Goal: Information Seeking & Learning: Learn about a topic

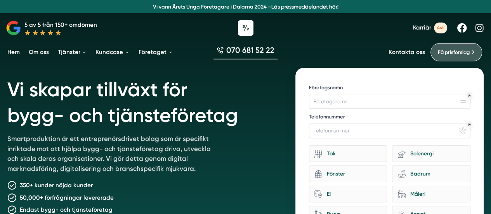
click at [44, 52] on link "Om oss" at bounding box center [38, 52] width 23 height 19
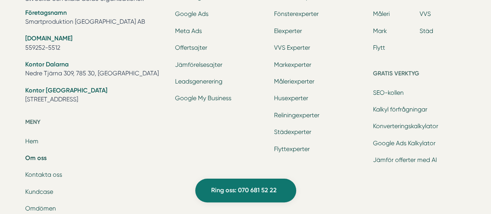
scroll to position [2448, 0]
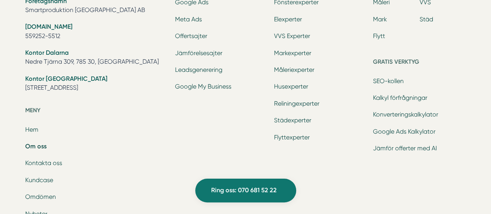
drag, startPoint x: 26, startPoint y: 88, endPoint x: 131, endPoint y: 90, distance: 105.7
click at [131, 90] on li "Kontor [GEOGRAPHIC_DATA] [STREET_ADDRESS]" at bounding box center [95, 84] width 141 height 20
click at [7, 61] on div "Ring oss 070 681 52 22 Smartproduktion är ett entreprenörsdrivet tillväxtbolag …" at bounding box center [245, 72] width 491 height 504
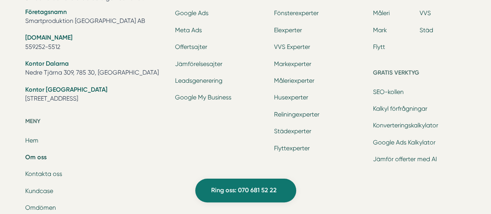
scroll to position [2437, 0]
click at [52, 174] on link "Kontakta oss" at bounding box center [43, 173] width 37 height 7
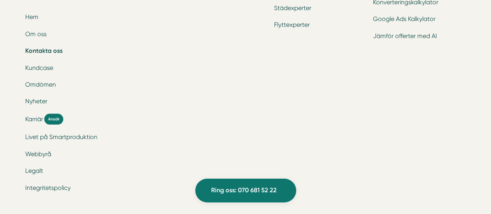
scroll to position [1129, 0]
click at [33, 120] on span "Karriär" at bounding box center [34, 119] width 18 height 9
click at [51, 136] on link "Livet på Smartproduktion" at bounding box center [61, 137] width 72 height 7
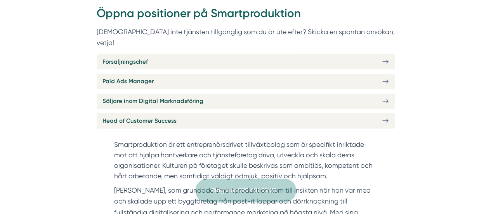
scroll to position [310, 0]
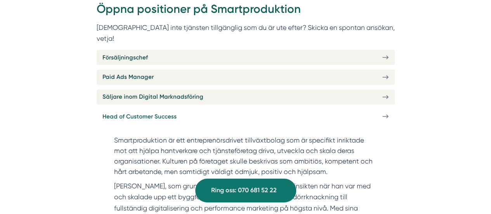
click at [211, 109] on link "Head of Customer Success" at bounding box center [246, 116] width 298 height 15
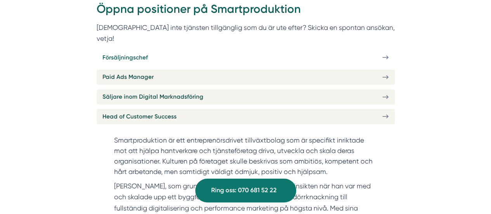
click at [171, 50] on link "Försäljningschef" at bounding box center [246, 57] width 298 height 15
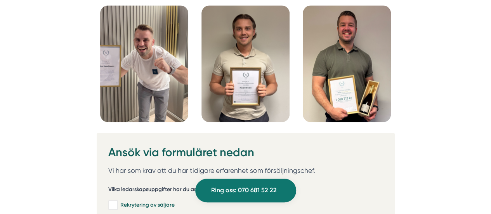
scroll to position [1949, 0]
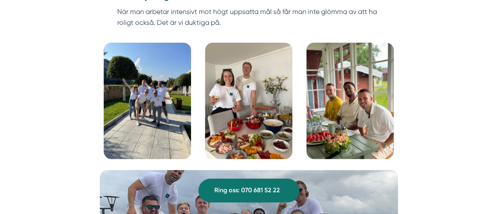
scroll to position [893, 0]
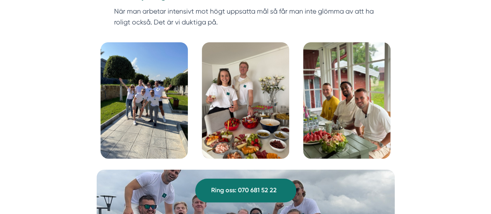
click at [147, 112] on img at bounding box center [144, 100] width 87 height 117
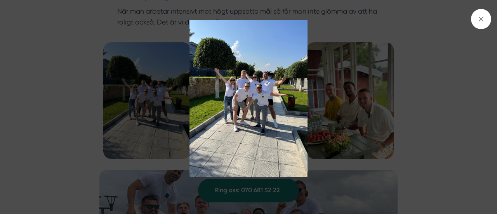
click at [42, 124] on img at bounding box center [249, 98] width 444 height 157
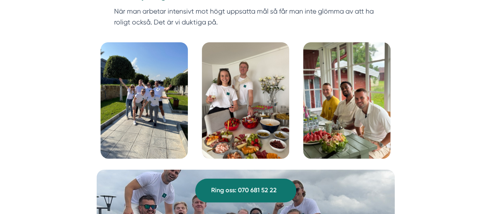
click at [146, 100] on img at bounding box center [144, 100] width 87 height 117
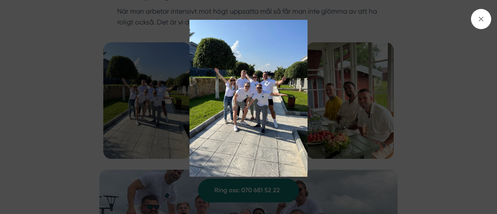
click at [402, 137] on img at bounding box center [249, 98] width 444 height 157
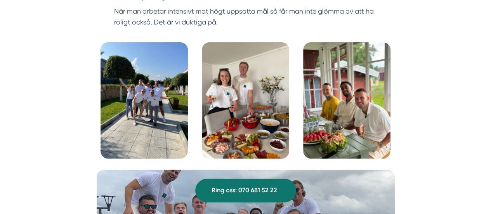
click at [257, 126] on img at bounding box center [245, 100] width 87 height 117
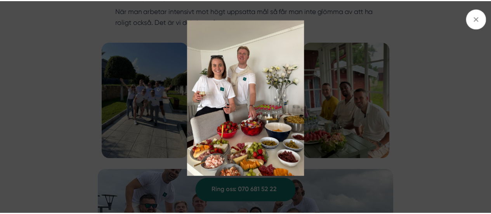
scroll to position [893, 0]
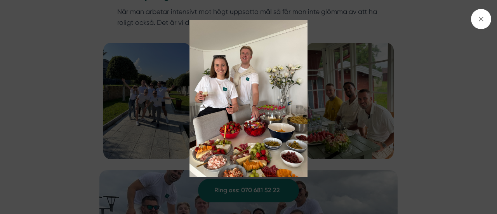
click at [359, 127] on img at bounding box center [249, 98] width 444 height 157
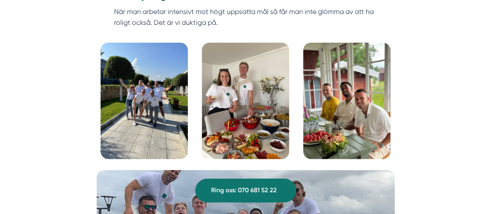
click at [359, 127] on img at bounding box center [346, 101] width 87 height 117
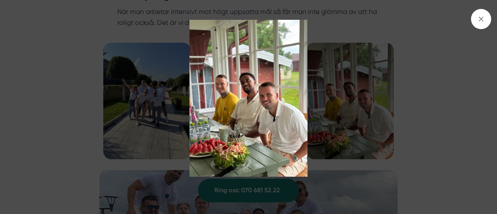
click at [433, 124] on img at bounding box center [249, 98] width 444 height 157
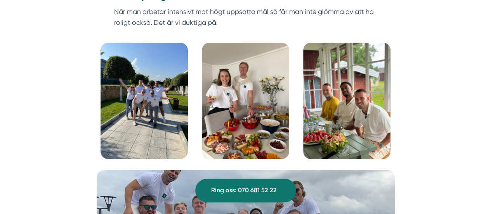
click at [368, 120] on img at bounding box center [346, 101] width 87 height 117
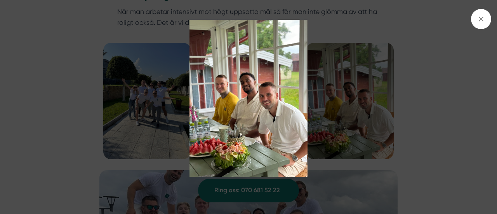
click at [436, 124] on img at bounding box center [249, 98] width 444 height 157
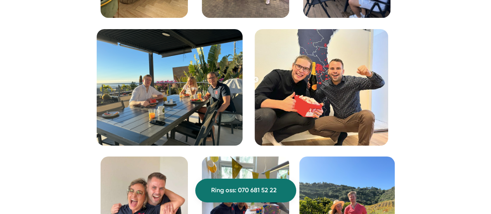
scroll to position [1352, 0]
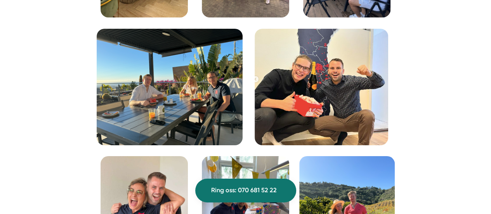
click at [256, 80] on img at bounding box center [322, 87] width 134 height 117
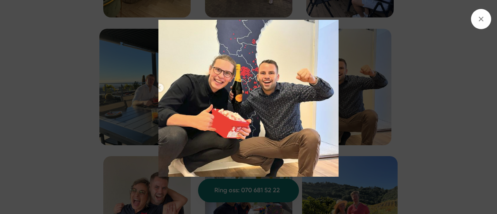
click at [430, 93] on img at bounding box center [249, 98] width 444 height 157
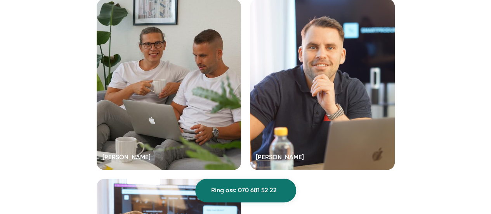
scroll to position [2031, 0]
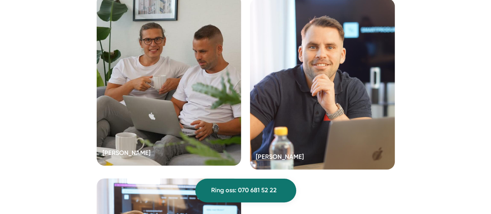
click at [193, 106] on div at bounding box center [169, 80] width 145 height 171
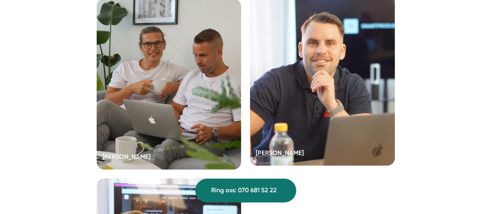
click at [333, 77] on div at bounding box center [322, 80] width 145 height 171
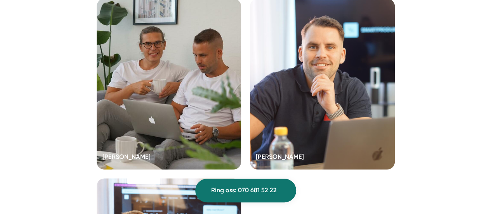
scroll to position [2082, 0]
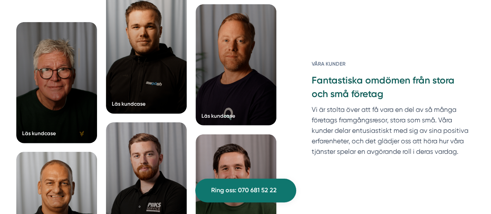
scroll to position [1036, 0]
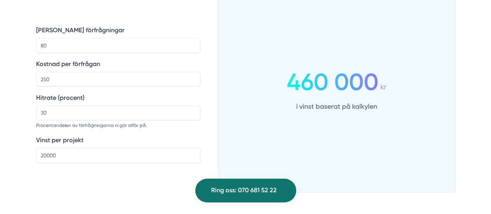
scroll to position [1118, 0]
